Goal: Task Accomplishment & Management: Use online tool/utility

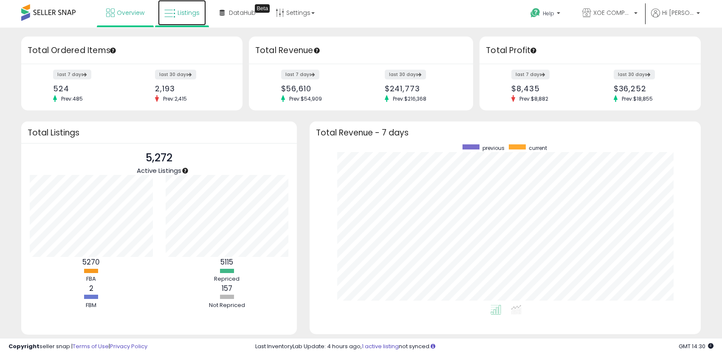
click at [179, 16] on span "Listings" at bounding box center [188, 12] width 22 height 8
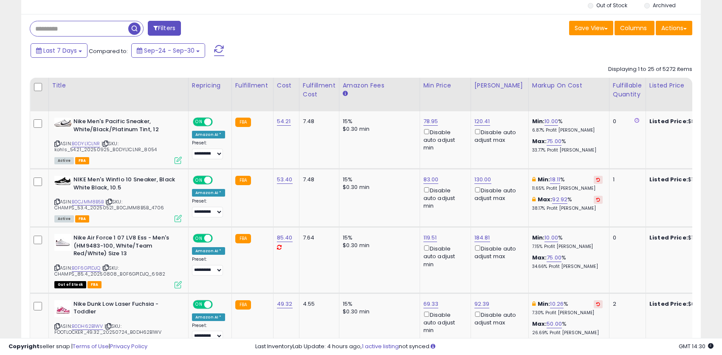
scroll to position [340, 0]
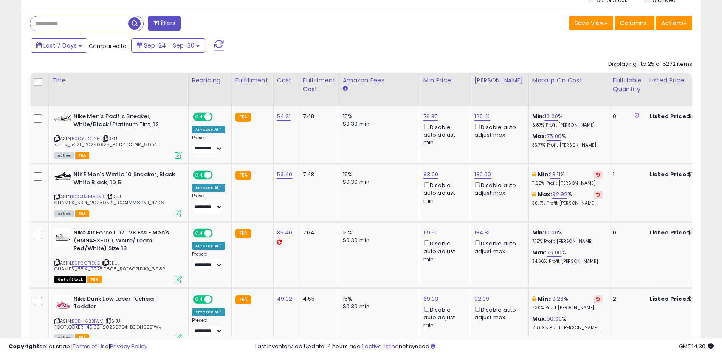
click at [433, 44] on div "Last 7 Days Compared to: Sep-24 - Sep-30" at bounding box center [276, 46] width 497 height 19
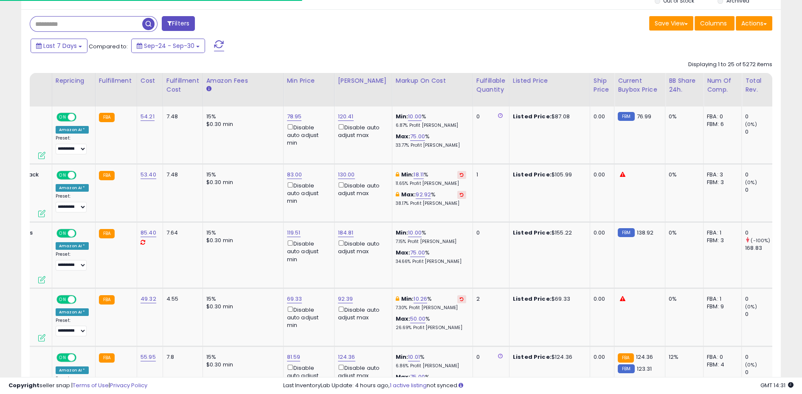
scroll to position [0, 207]
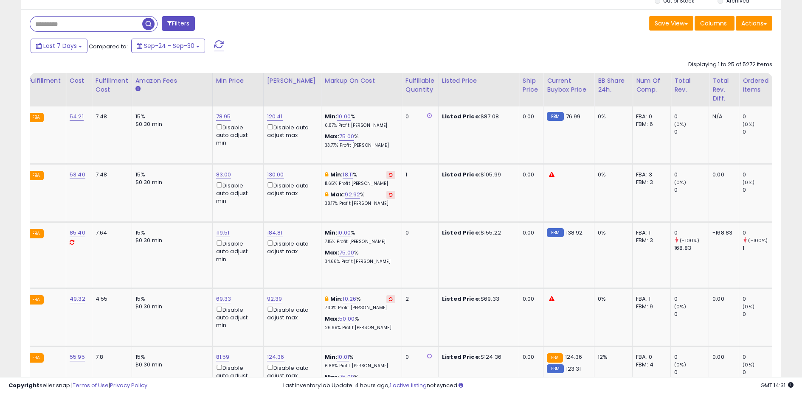
click at [452, 25] on div "Save View Save As New View Update Current View Columns Actions Import Export Vi…" at bounding box center [590, 24] width 378 height 17
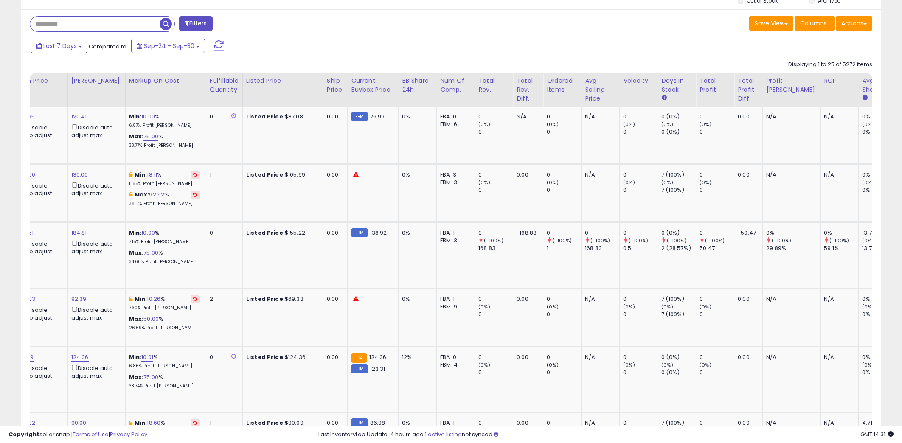
scroll to position [0, 436]
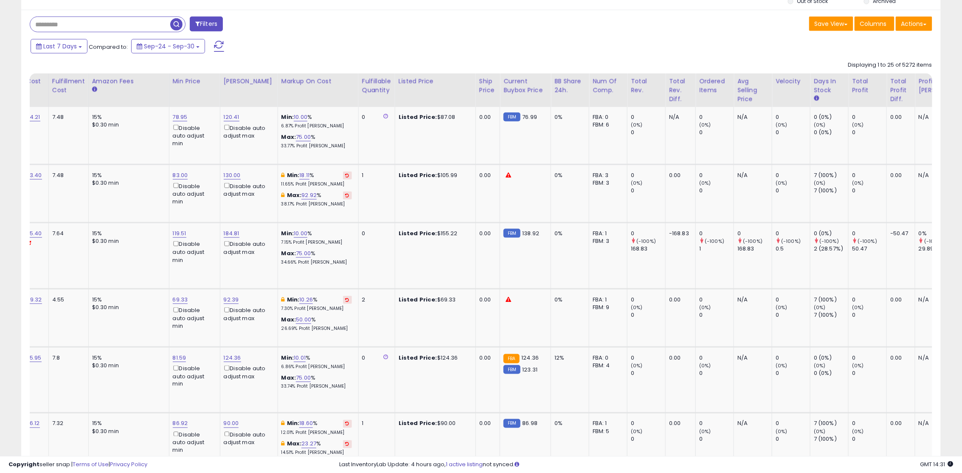
scroll to position [0, 117]
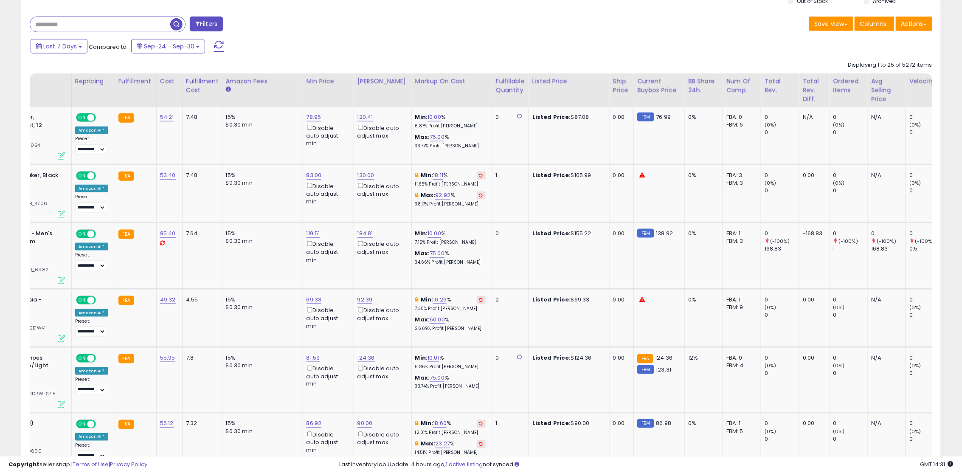
drag, startPoint x: 620, startPoint y: 450, endPoint x: 412, endPoint y: 451, distance: 208.1
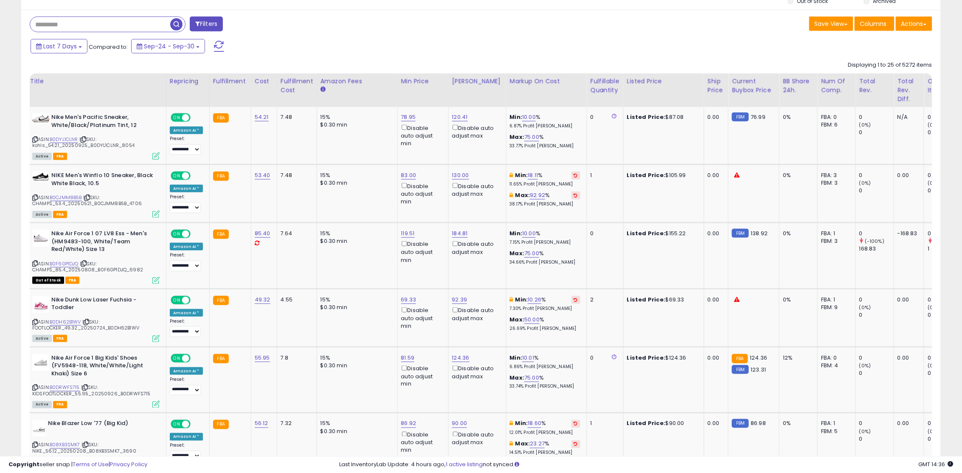
click at [638, 49] on div "Last 7 Days Compared to: Sep-24 - Sep-30" at bounding box center [366, 47] width 677 height 19
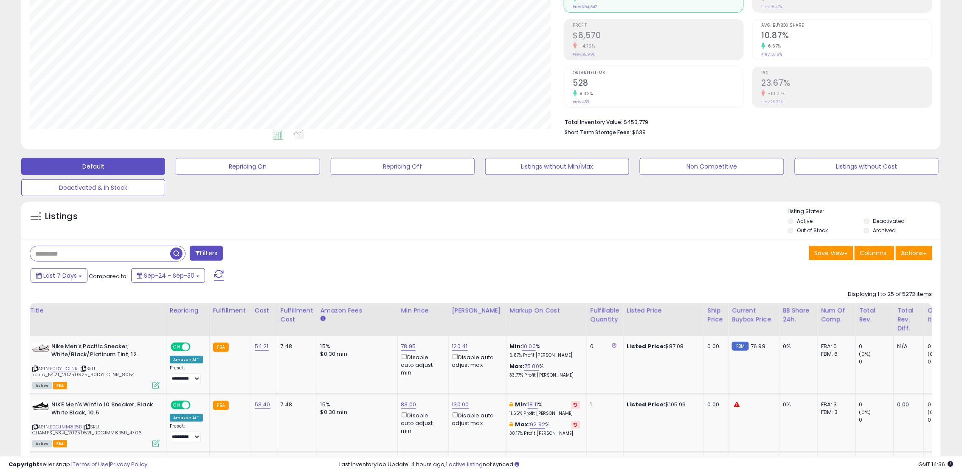
scroll to position [113, 0]
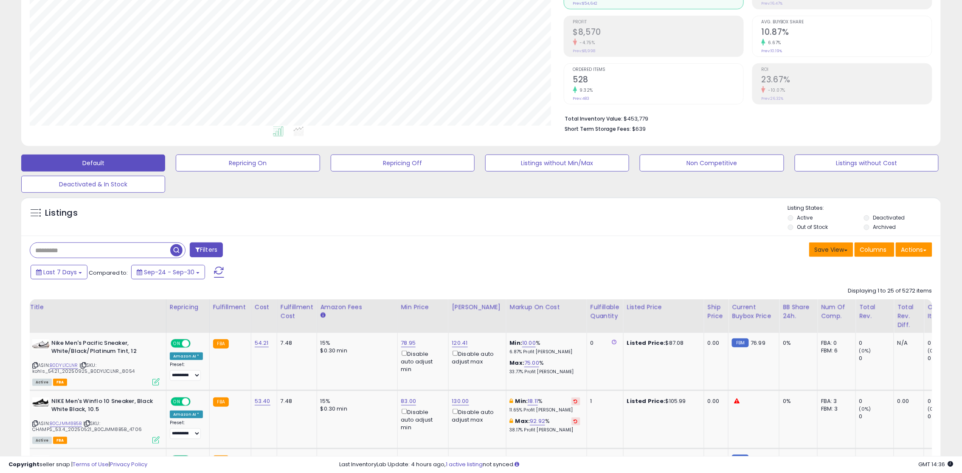
click at [721, 252] on button "Save View" at bounding box center [831, 249] width 44 height 14
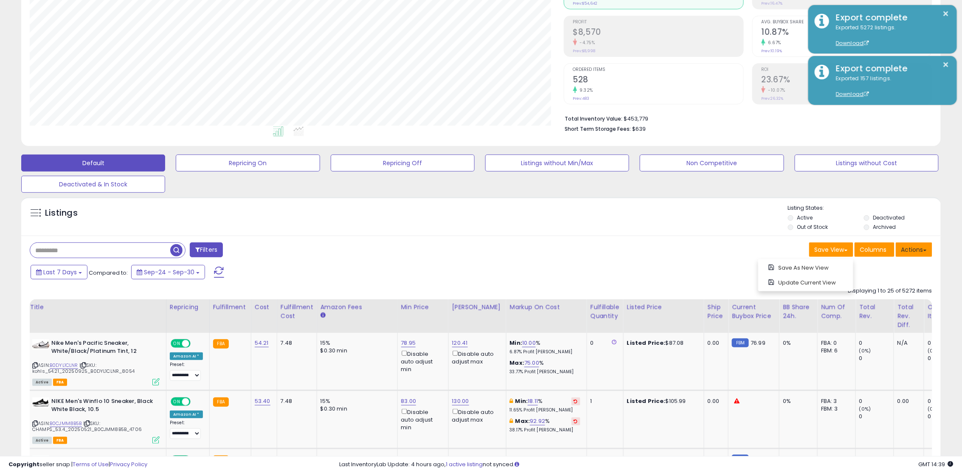
click at [721, 246] on button "Actions" at bounding box center [914, 249] width 37 height 14
click at [447, 251] on div "Filters" at bounding box center [252, 250] width 458 height 17
click at [522, 250] on div "Save View Save As New View Update Current View Columns Actions Import Export Vi…" at bounding box center [710, 250] width 458 height 17
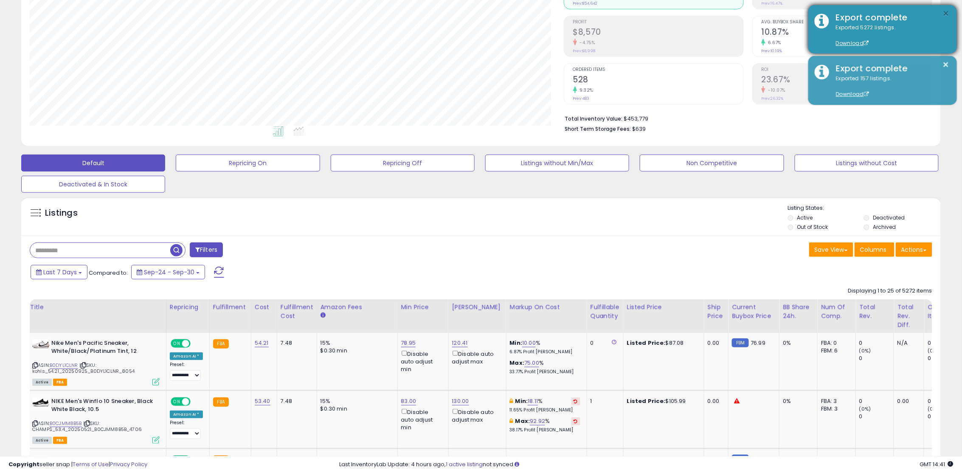
click at [721, 12] on button "×" at bounding box center [946, 13] width 7 height 11
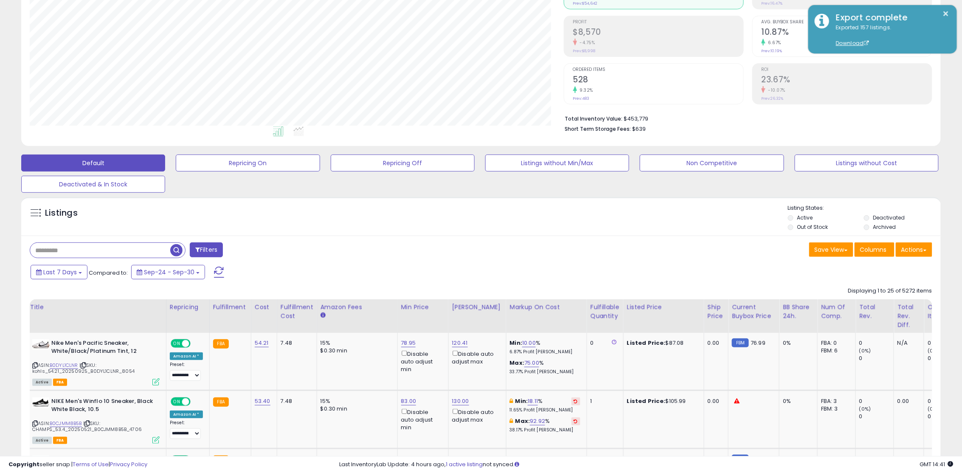
click at [721, 64] on div "Analytics Totals For All Selected Listings Listings With Cost Include Returns" at bounding box center [481, 36] width 932 height 227
click at [643, 268] on div "Last 7 Days Compared to: Sep-24 - Sep-30" at bounding box center [366, 273] width 677 height 19
click at [643, 267] on div "Last 7 Days Compared to: Sep-24 - Sep-30" at bounding box center [366, 273] width 677 height 19
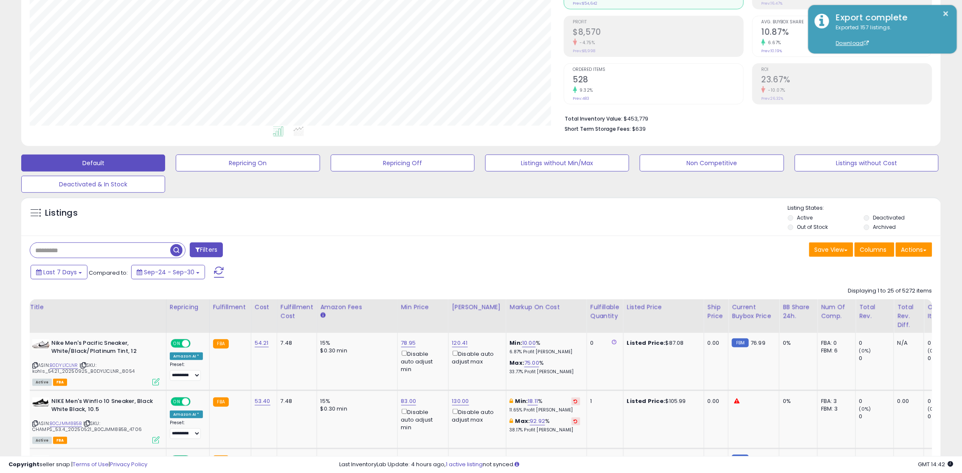
click at [643, 267] on div "Last 7 Days Compared to: Sep-24 - Sep-30" at bounding box center [366, 273] width 677 height 19
click at [641, 267] on div "Last 7 Days Compared to: Sep-24 - Sep-30" at bounding box center [366, 273] width 677 height 19
drag, startPoint x: 346, startPoint y: 163, endPoint x: 596, endPoint y: 247, distance: 263.5
click at [596, 247] on div "Save View Save As New View Update Current View Columns Actions Import Export Vi…" at bounding box center [710, 250] width 458 height 17
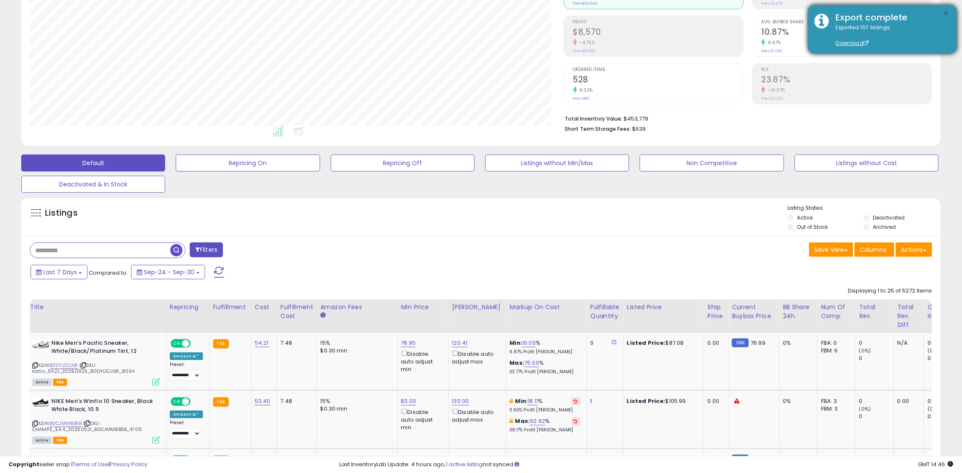
click at [721, 13] on button "×" at bounding box center [946, 13] width 7 height 11
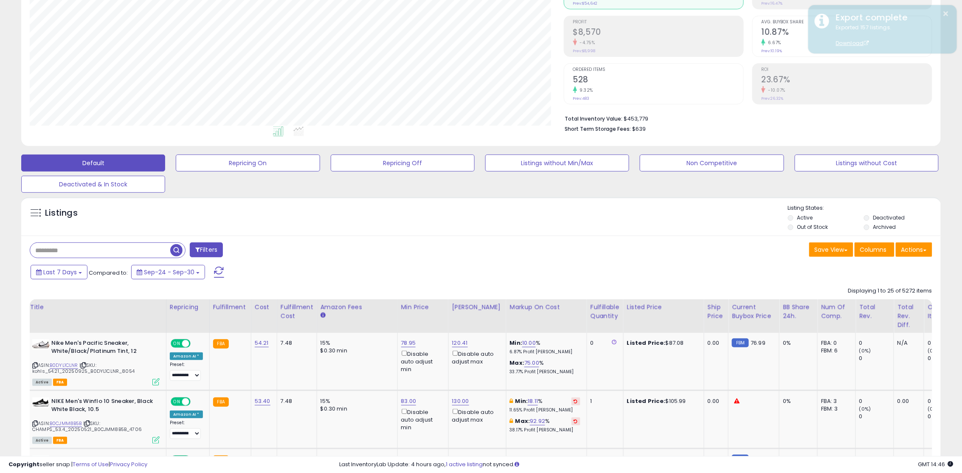
click at [586, 214] on div "Listings" at bounding box center [481, 218] width 920 height 29
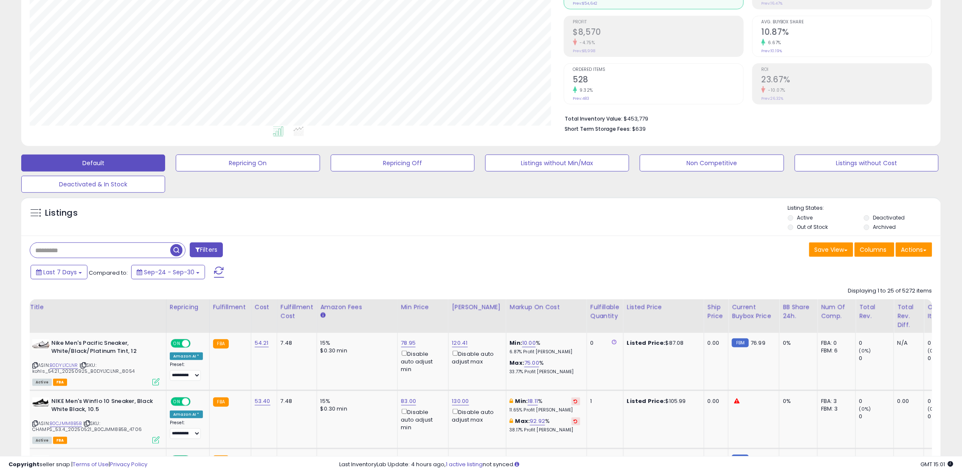
click at [518, 252] on div "Save View Save As New View Update Current View Columns Actions Import Export Vi…" at bounding box center [710, 250] width 458 height 17
click at [516, 215] on div "Listings" at bounding box center [481, 218] width 920 height 29
click at [512, 220] on div "Listings" at bounding box center [481, 218] width 920 height 29
click at [512, 219] on div "Listings" at bounding box center [481, 218] width 920 height 29
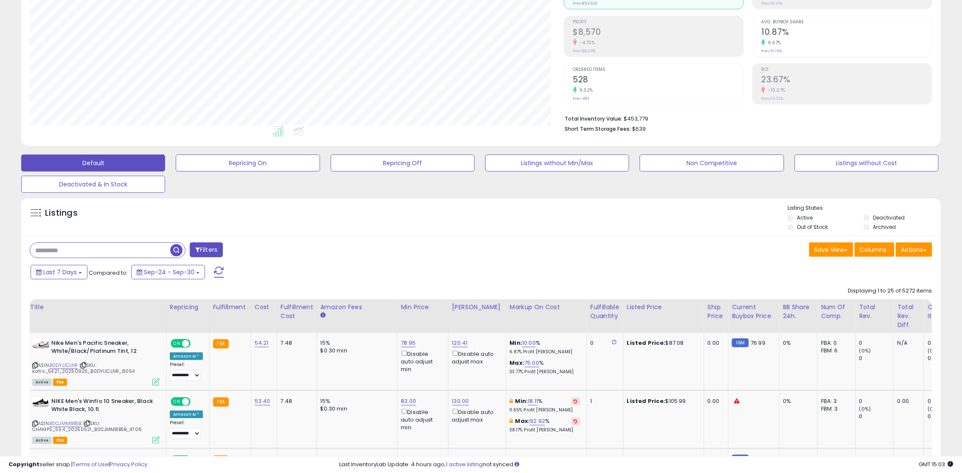
click at [512, 219] on div "Listings" at bounding box center [481, 218] width 920 height 29
click at [486, 245] on div "Save View Save As New View Update Current View Columns Actions Import Export Vi…" at bounding box center [710, 250] width 458 height 17
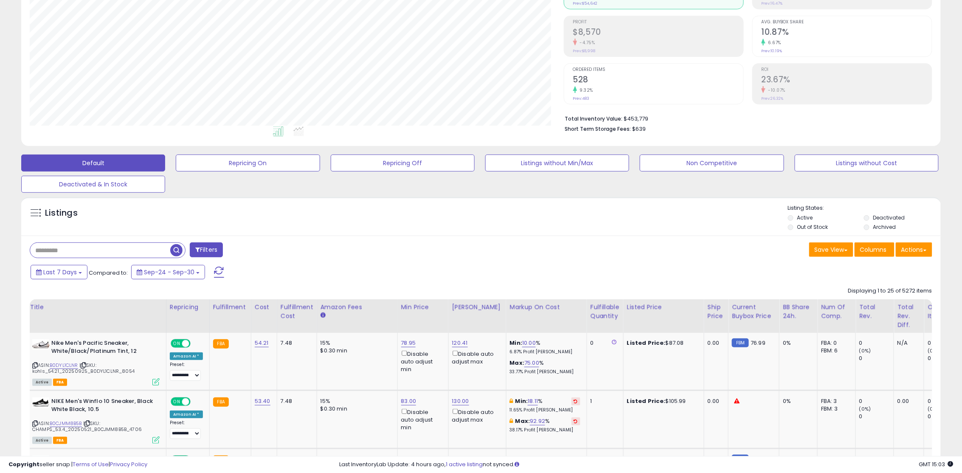
click at [486, 245] on div "Save View Save As New View Update Current View Columns Actions Import Export Vi…" at bounding box center [710, 250] width 458 height 17
click at [453, 253] on div "Filters" at bounding box center [252, 250] width 458 height 17
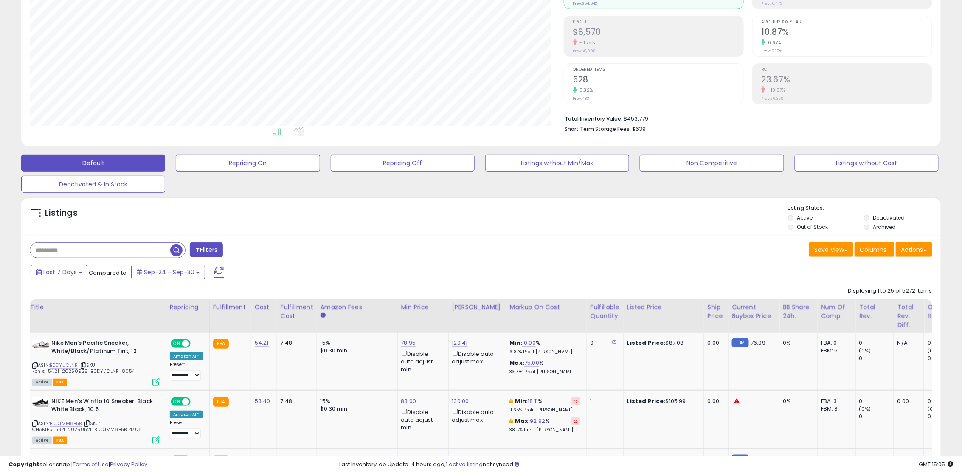
click at [381, 256] on div "Filters" at bounding box center [252, 250] width 458 height 17
click at [381, 257] on div "Filters" at bounding box center [252, 250] width 458 height 17
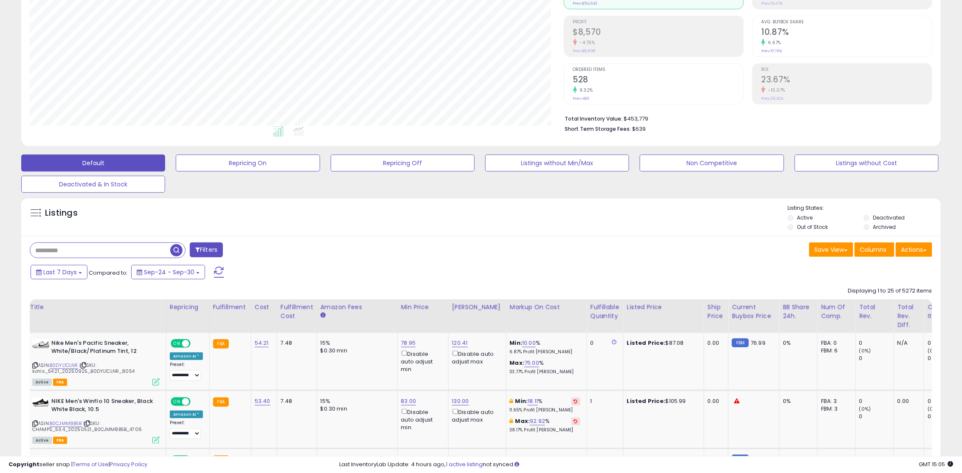
click at [381, 257] on div "Filters" at bounding box center [252, 250] width 458 height 17
click at [379, 246] on div "Filters" at bounding box center [252, 250] width 458 height 17
click at [393, 213] on div "Listings" at bounding box center [481, 218] width 920 height 29
click at [400, 200] on div "Listings Active" at bounding box center [481, 216] width 920 height 39
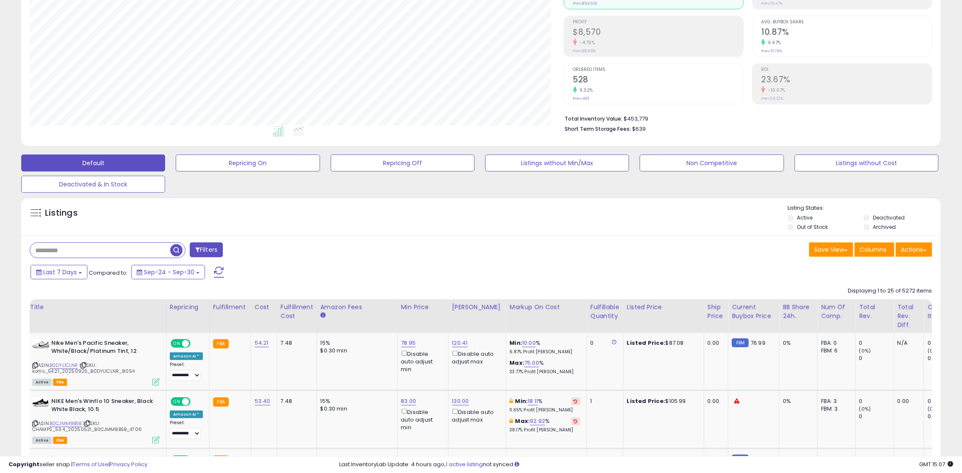
click at [400, 206] on div "Listings" at bounding box center [481, 218] width 920 height 29
click at [394, 210] on div "Listings" at bounding box center [481, 218] width 920 height 29
click at [721, 250] on button "Actions" at bounding box center [914, 249] width 37 height 14
click at [577, 265] on div "Last 7 Days Compared to: Sep-24 - Sep-30" at bounding box center [366, 273] width 677 height 19
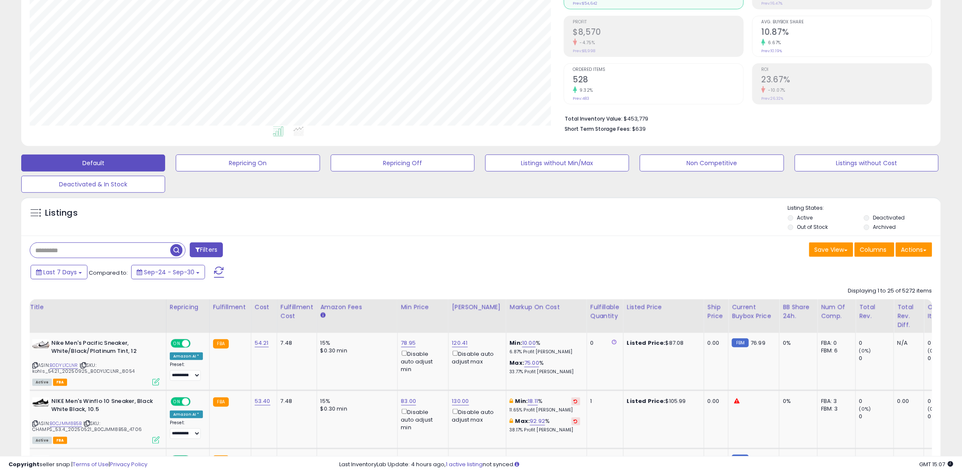
click at [332, 213] on div "Listings" at bounding box center [481, 218] width 920 height 29
click at [355, 220] on div "Listings" at bounding box center [481, 218] width 920 height 29
click at [389, 210] on div "Listings" at bounding box center [481, 218] width 920 height 29
click at [389, 211] on div "Listings" at bounding box center [481, 218] width 920 height 29
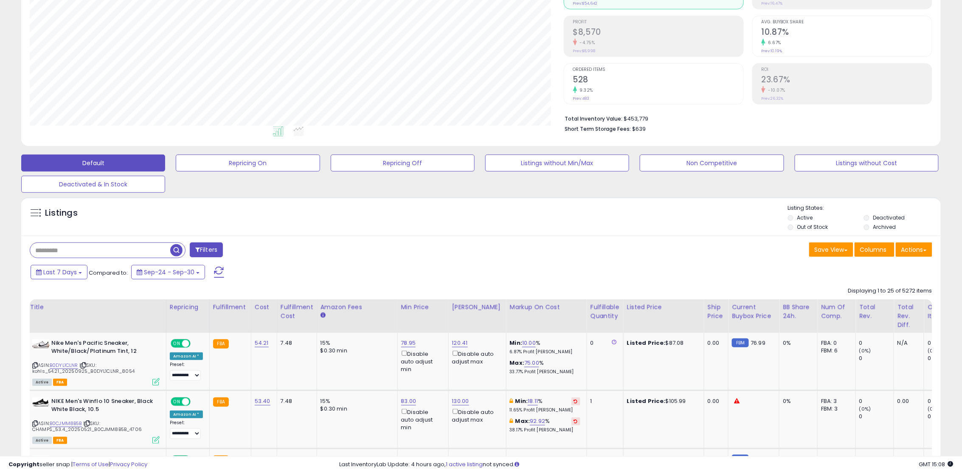
click at [389, 275] on div "Last 7 Days Compared to: Sep-24 - Sep-30" at bounding box center [366, 273] width 677 height 19
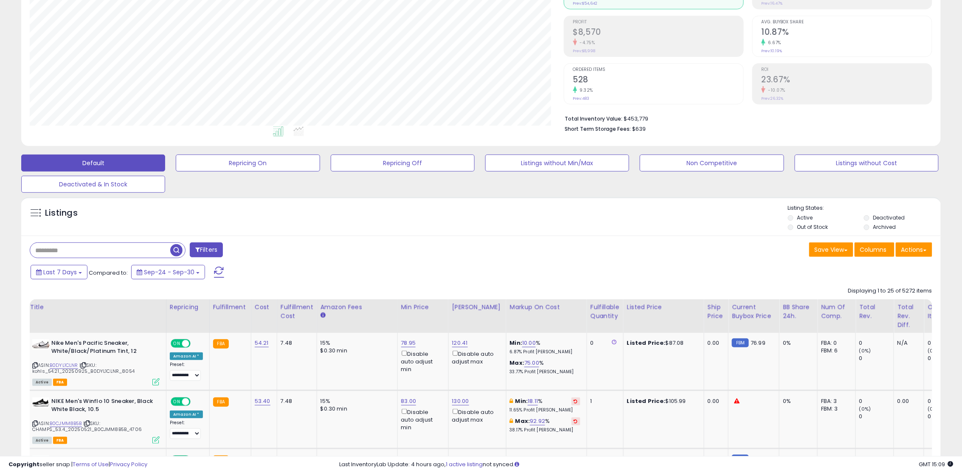
click at [389, 275] on div "Last 7 Days Compared to: Sep-24 - Sep-30" at bounding box center [366, 273] width 677 height 19
click at [418, 256] on div "Filters" at bounding box center [252, 250] width 458 height 17
click at [466, 247] on div "Filters" at bounding box center [252, 250] width 458 height 17
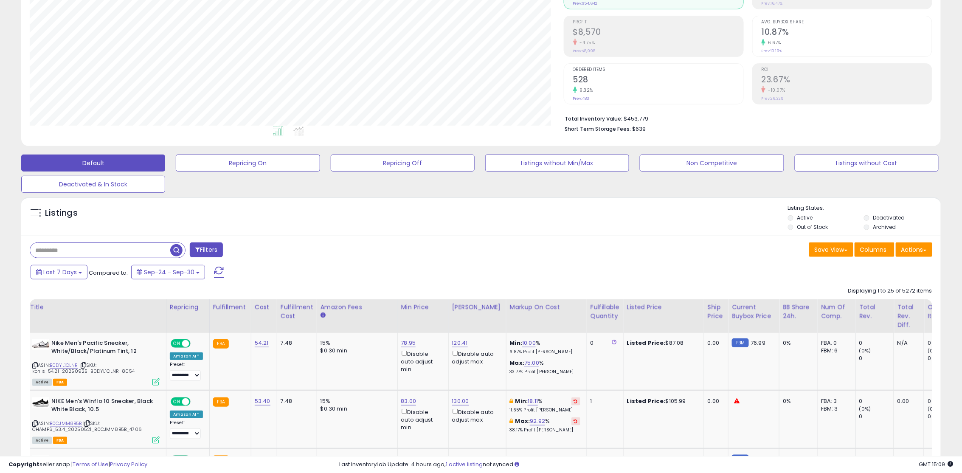
click at [466, 247] on div "Filters" at bounding box center [252, 250] width 458 height 17
click at [455, 259] on div "Filters" at bounding box center [252, 250] width 458 height 17
